Goal: Find contact information: Find contact information

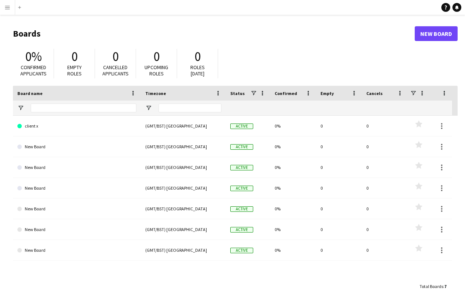
click at [9, 9] on app-icon "Menu" at bounding box center [7, 7] width 6 height 6
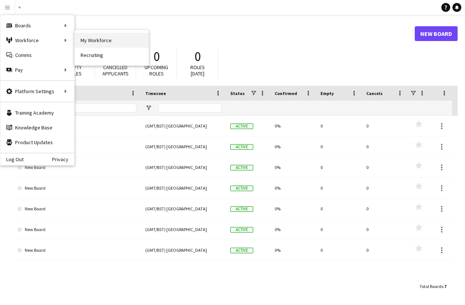
click at [100, 40] on link "My Workforce" at bounding box center [112, 40] width 74 height 15
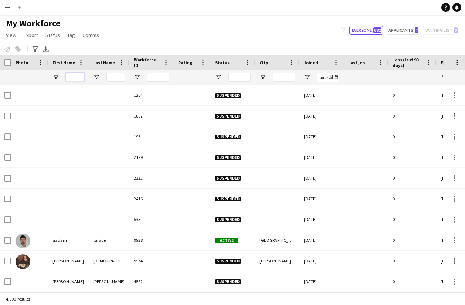
drag, startPoint x: 76, startPoint y: 77, endPoint x: 139, endPoint y: 65, distance: 64.3
click at [76, 76] on input "First Name Filter Input" at bounding box center [75, 77] width 19 height 9
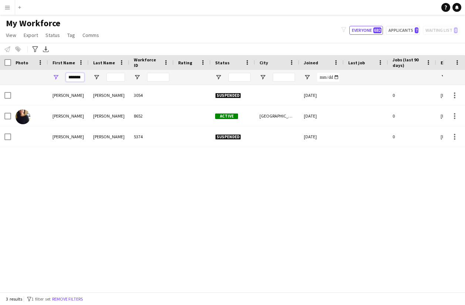
type input "*******"
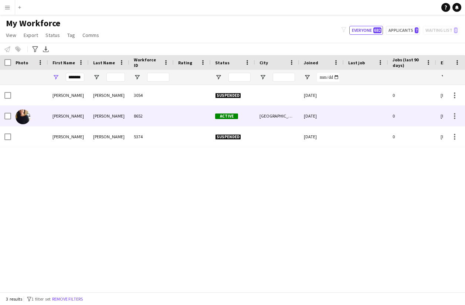
drag, startPoint x: 276, startPoint y: 8, endPoint x: 88, endPoint y: 117, distance: 217.7
click at [88, 117] on div "[PERSON_NAME]" at bounding box center [68, 116] width 41 height 20
click at [89, 117] on div "[PERSON_NAME]" at bounding box center [109, 116] width 41 height 20
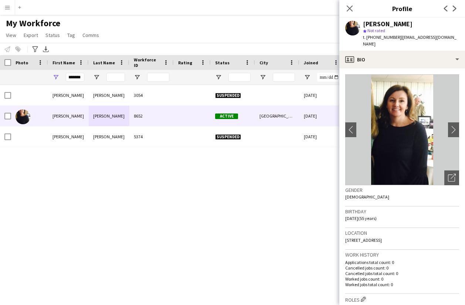
drag, startPoint x: 346, startPoint y: 234, endPoint x: 443, endPoint y: 234, distance: 97.3
click at [443, 234] on div "Location [STREET_ADDRESS]" at bounding box center [403, 238] width 114 height 21
copy span "[STREET_ADDRESS]"
click at [398, 37] on span "| [EMAIL_ADDRESS][DOMAIN_NAME]" at bounding box center [410, 40] width 94 height 12
click at [11, 8] on button "Menu" at bounding box center [7, 7] width 15 height 15
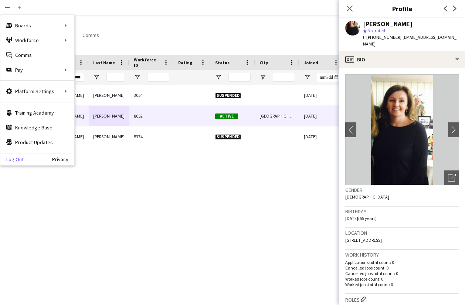
click at [17, 158] on link "Log Out" at bounding box center [11, 160] width 23 height 6
